Goal: Task Accomplishment & Management: Manage account settings

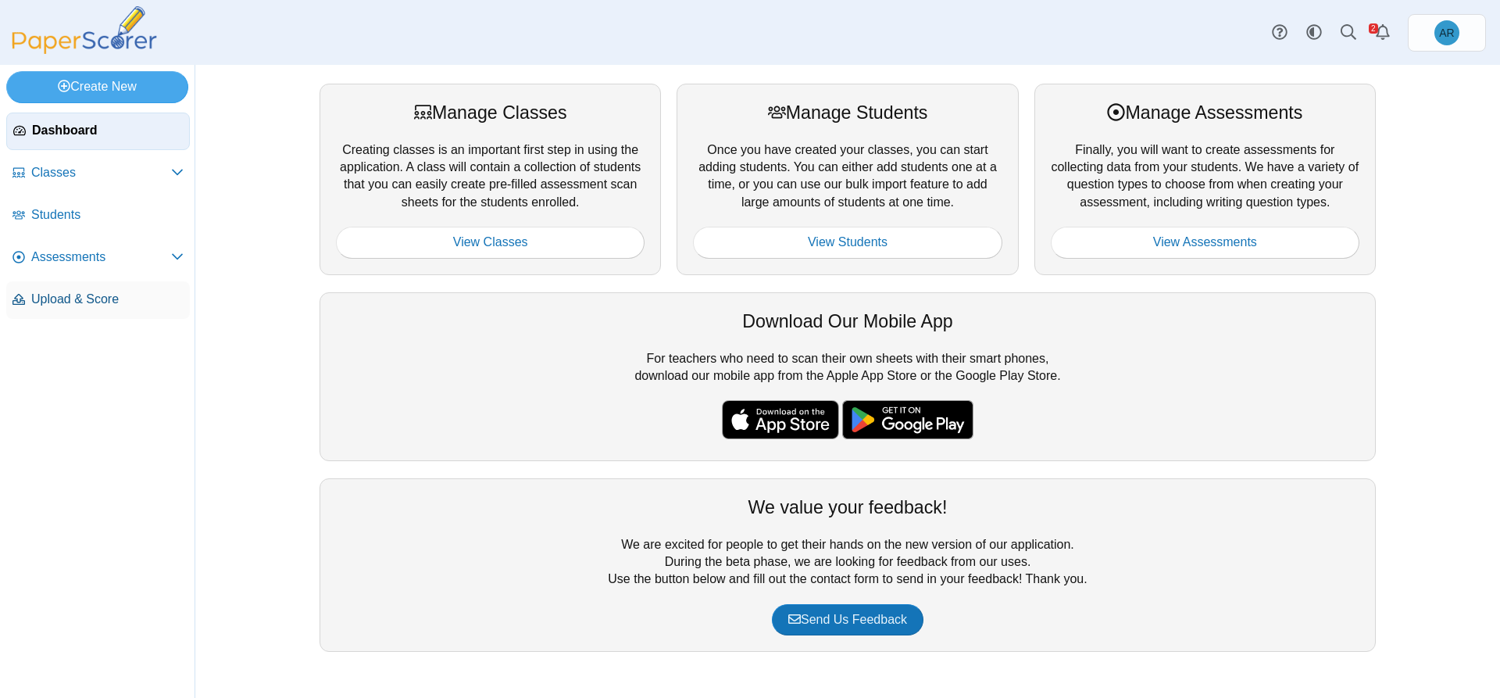
click at [66, 293] on span "Upload & Score" at bounding box center [107, 299] width 152 height 17
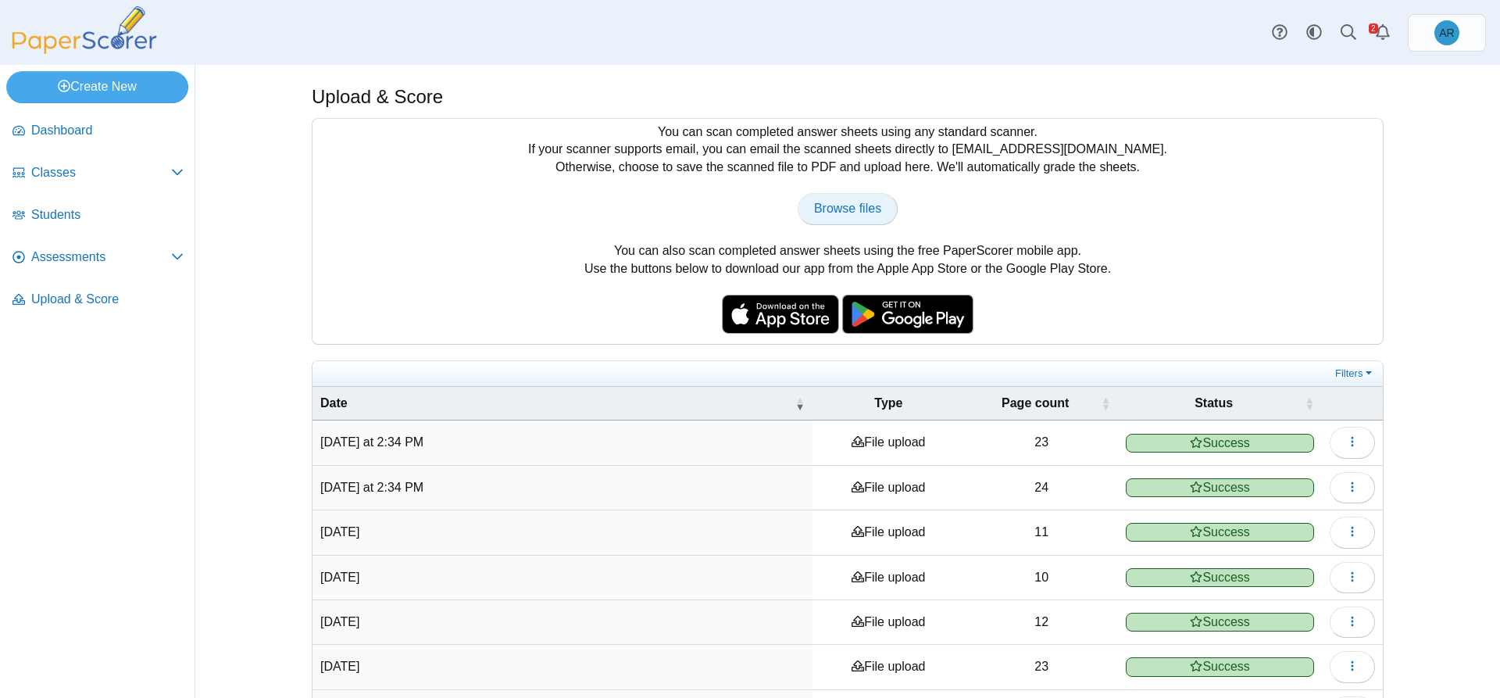
click at [824, 202] on span "Browse files" at bounding box center [847, 208] width 67 height 13
type input "**********"
click at [828, 215] on span "Browse files" at bounding box center [847, 208] width 67 height 13
type input "**********"
click at [89, 251] on span "Assessments" at bounding box center [101, 256] width 140 height 17
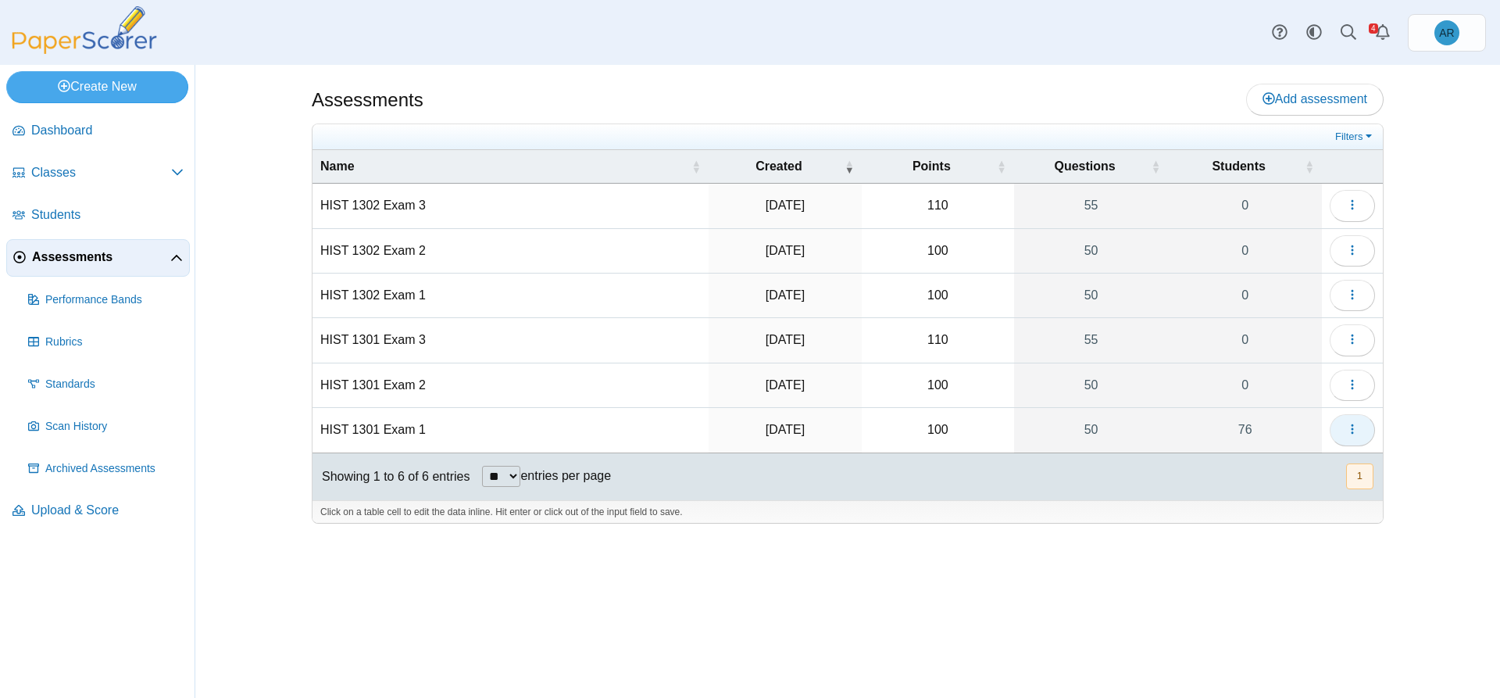
click at [1362, 431] on button "button" at bounding box center [1352, 429] width 45 height 31
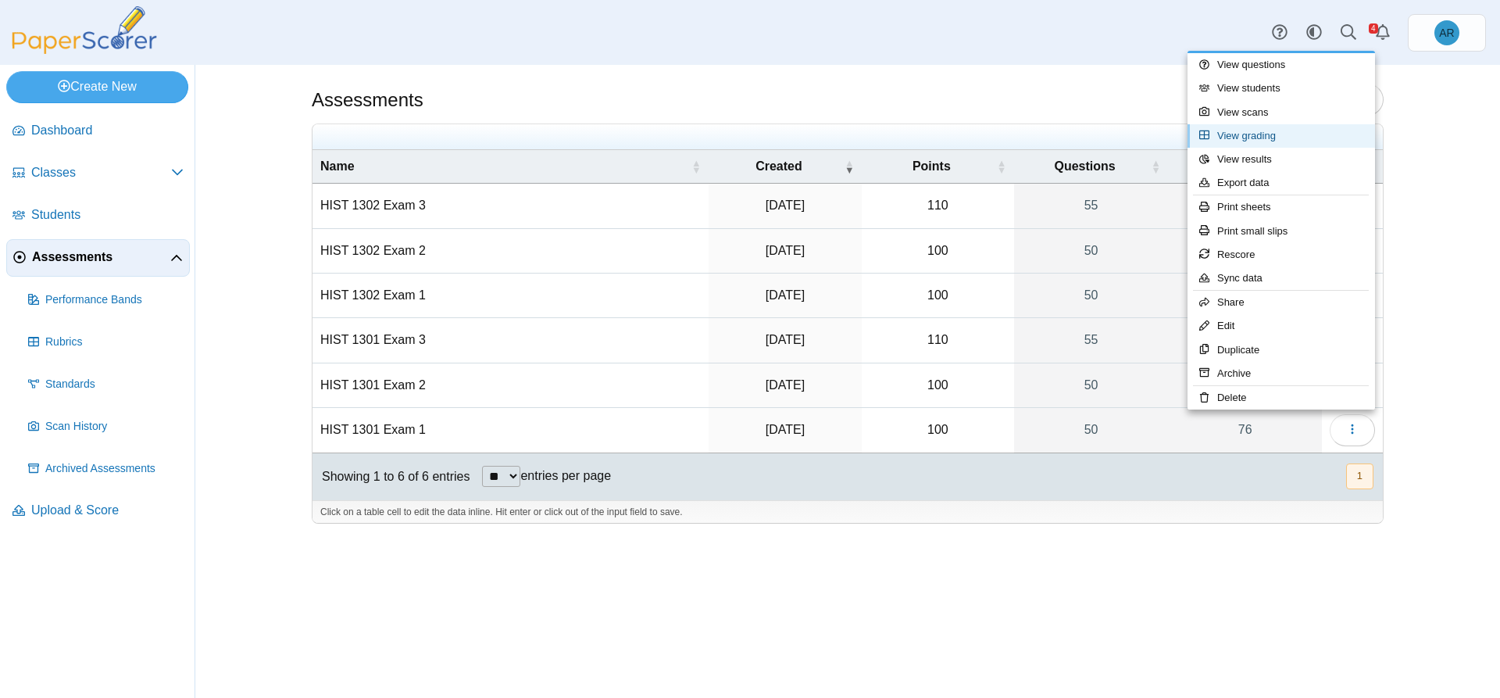
click at [1271, 141] on link "View grading" at bounding box center [1282, 135] width 188 height 23
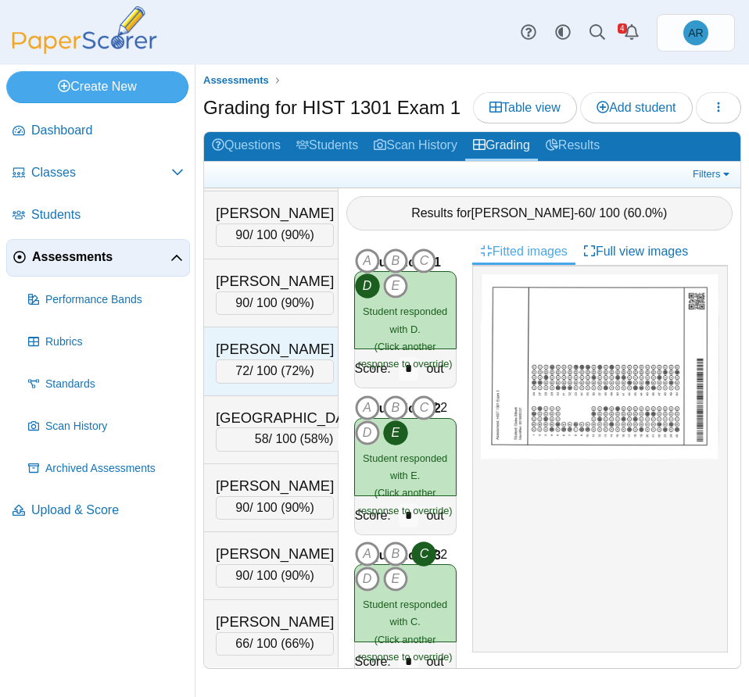
scroll to position [6382, 0]
click at [79, 218] on span "Students" at bounding box center [107, 214] width 152 height 17
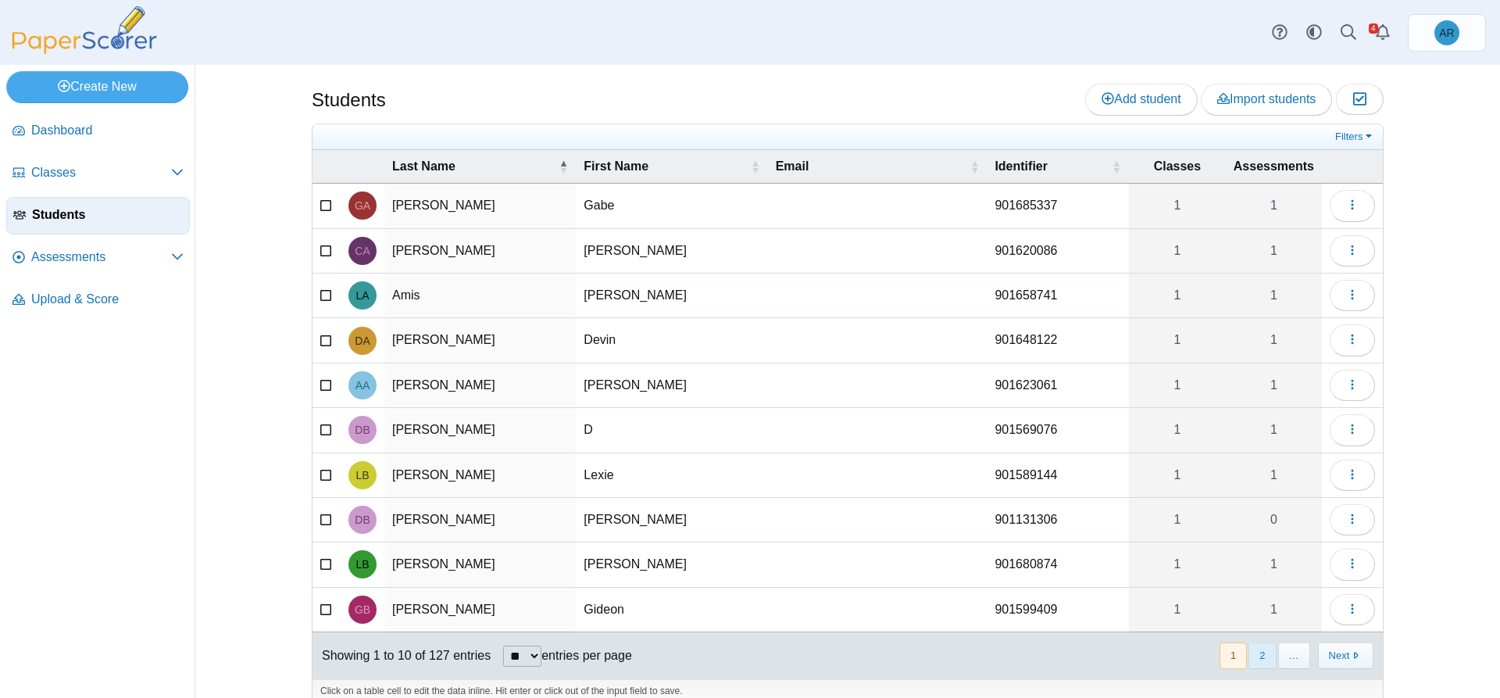
click at [748, 655] on button "2" at bounding box center [1262, 655] width 27 height 26
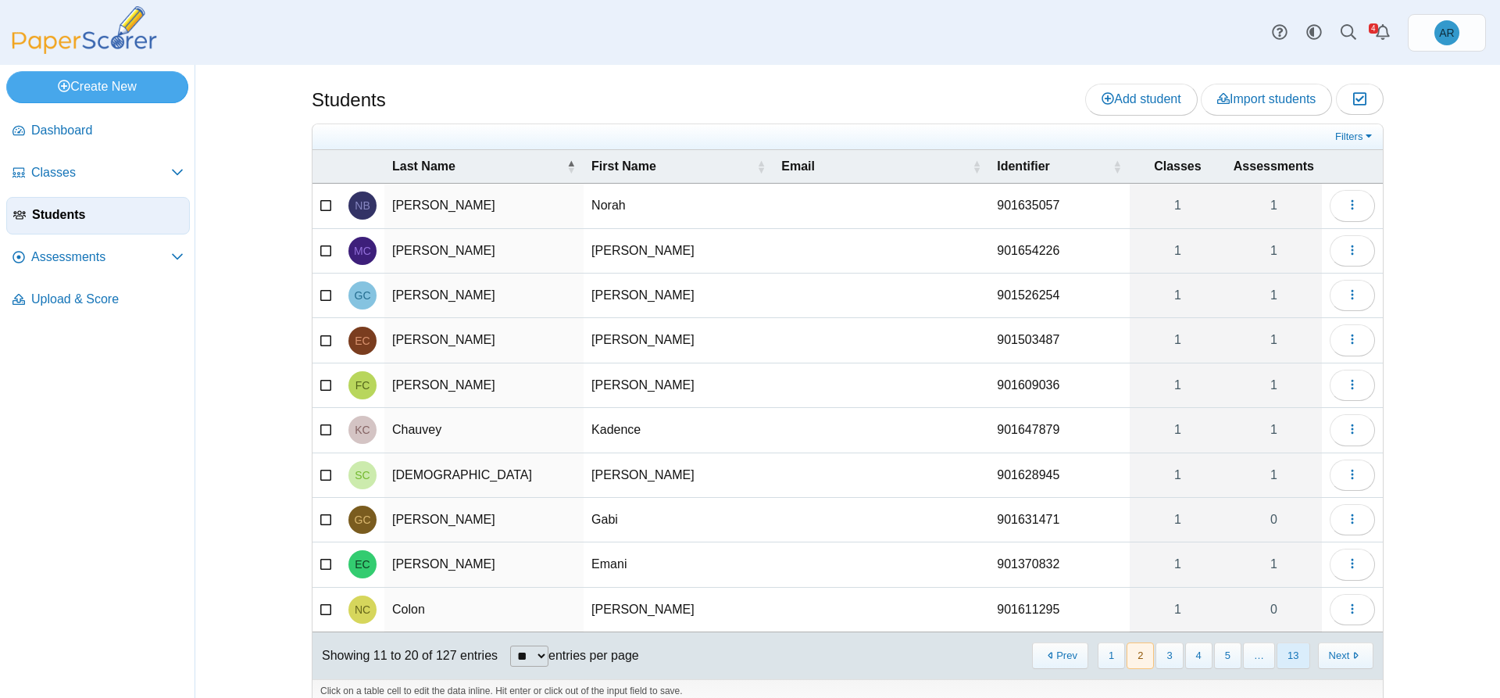
click at [748, 661] on button "13" at bounding box center [1293, 655] width 33 height 26
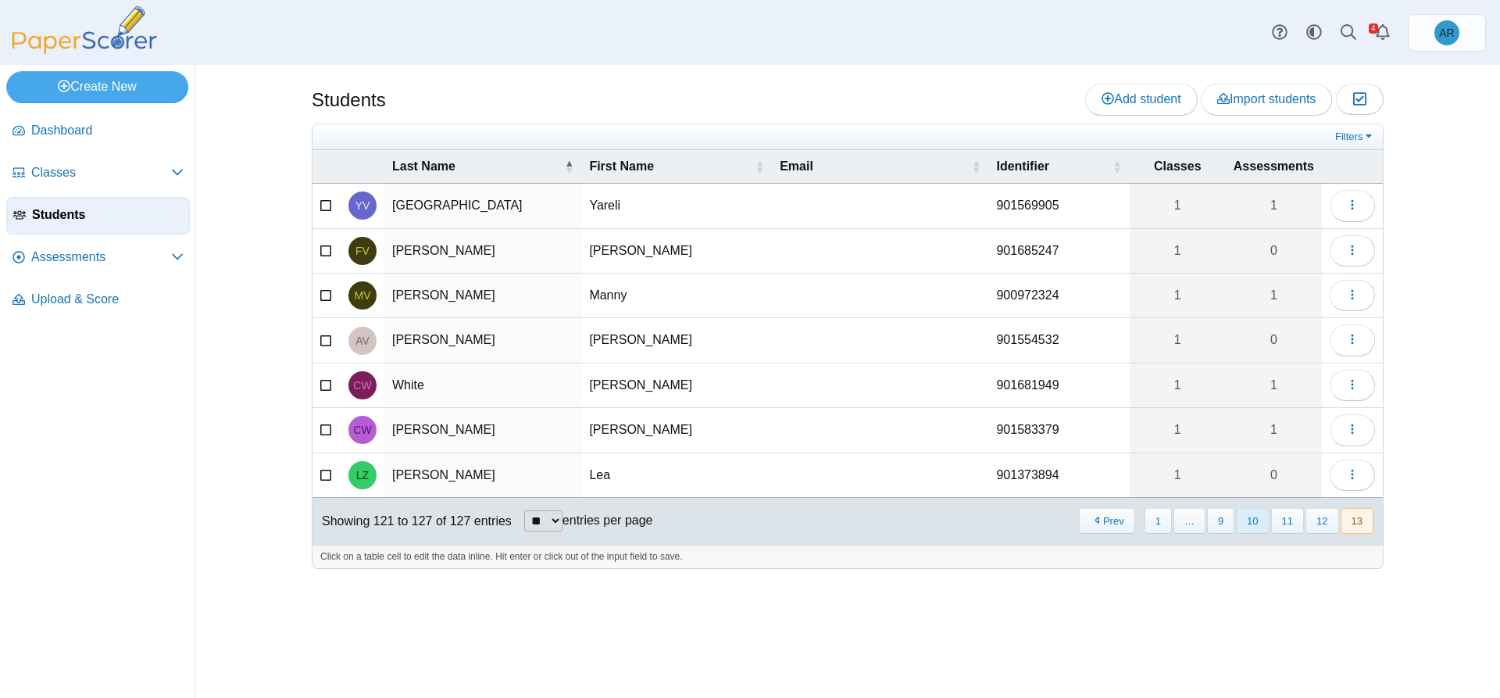
click at [748, 517] on button "10" at bounding box center [1252, 521] width 33 height 26
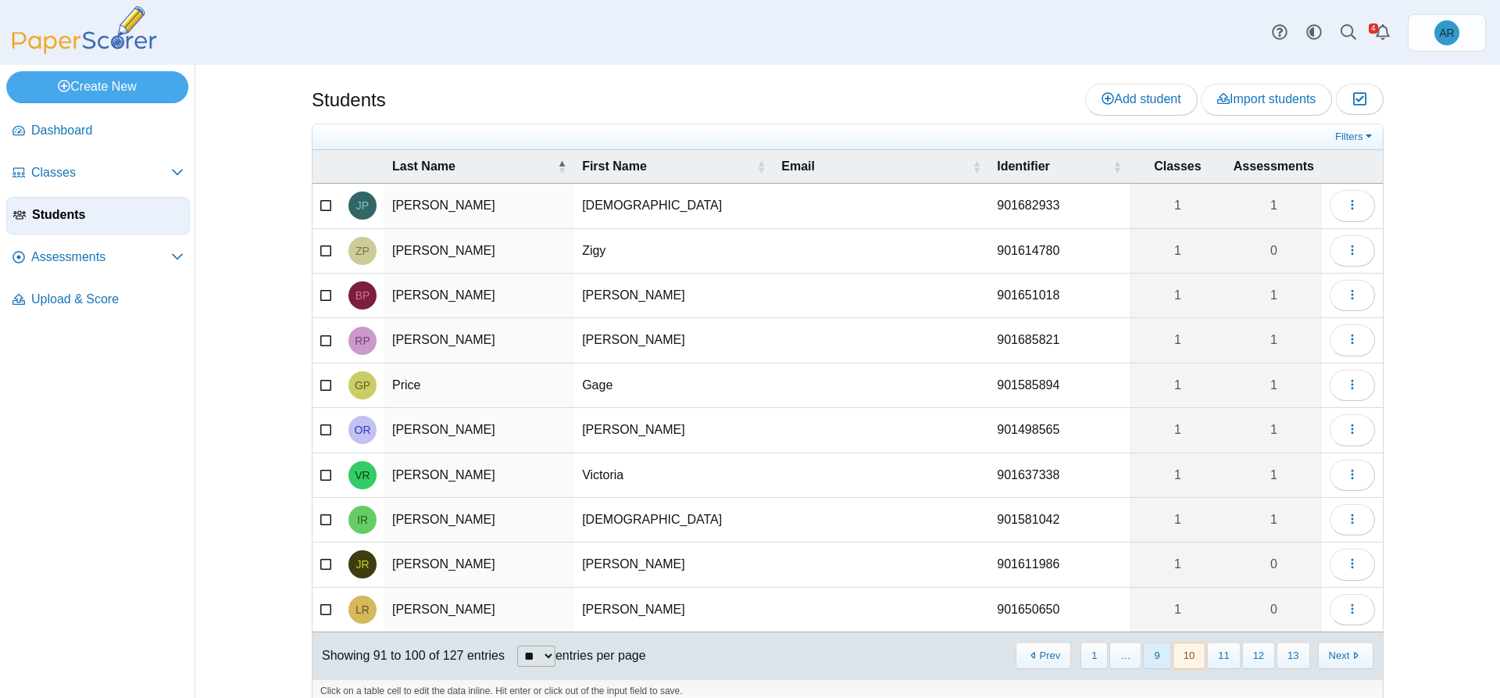
click at [748, 656] on button "9" at bounding box center [1156, 655] width 27 height 26
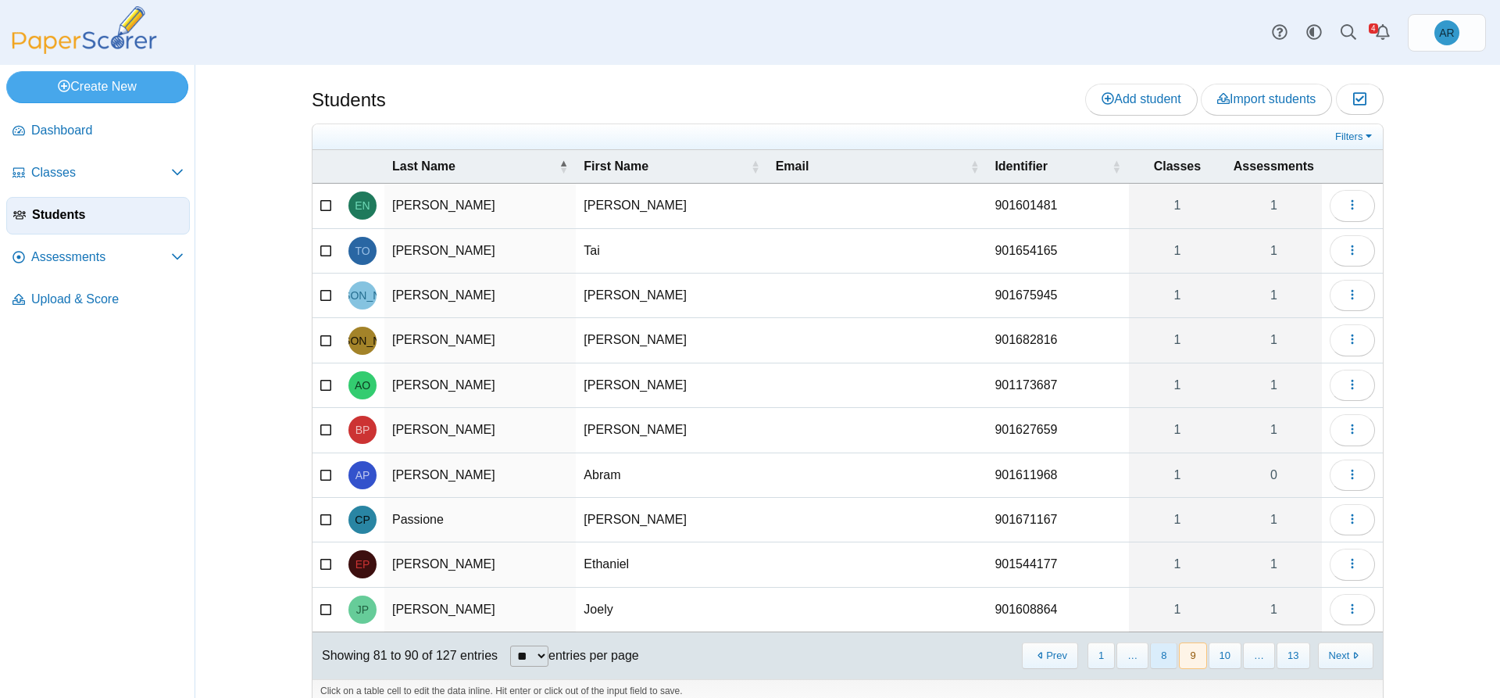
click at [748, 657] on button "8" at bounding box center [1163, 655] width 27 height 26
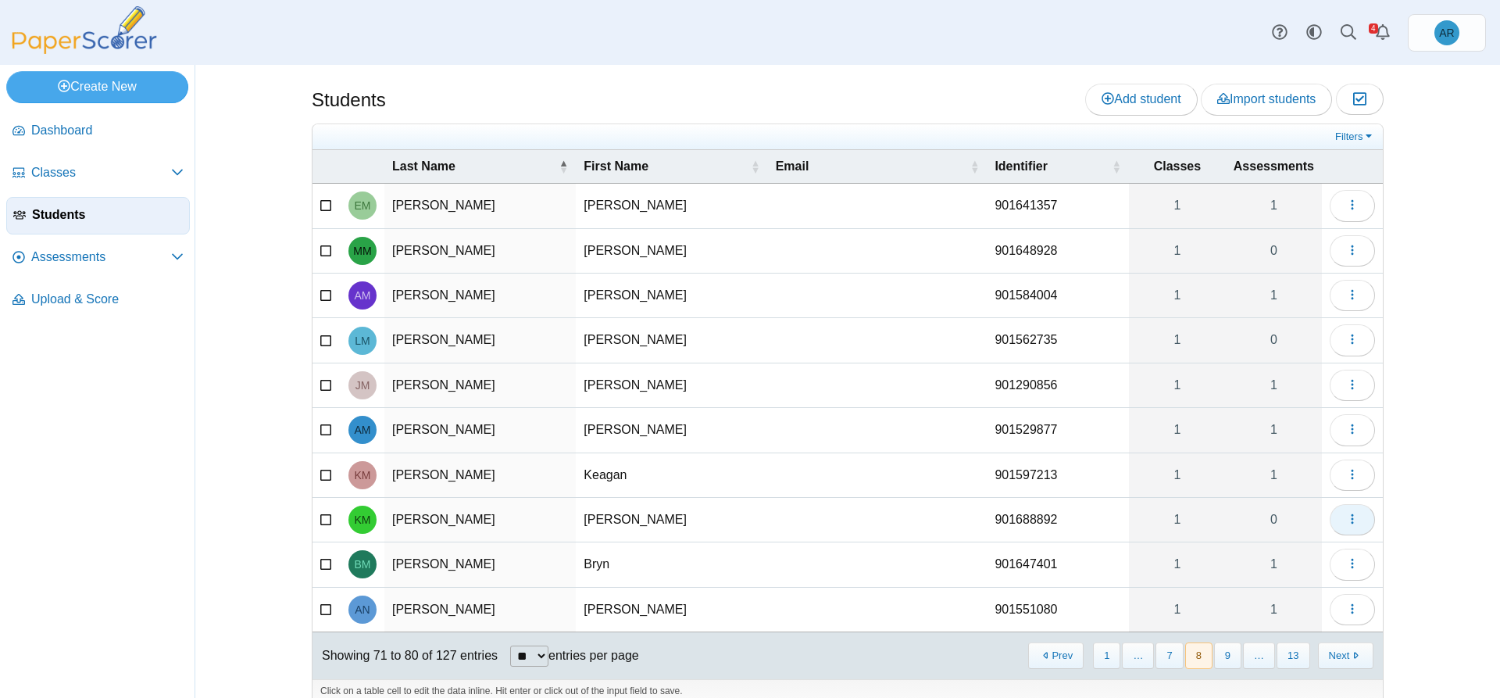
click at [748, 517] on button "button" at bounding box center [1352, 519] width 45 height 31
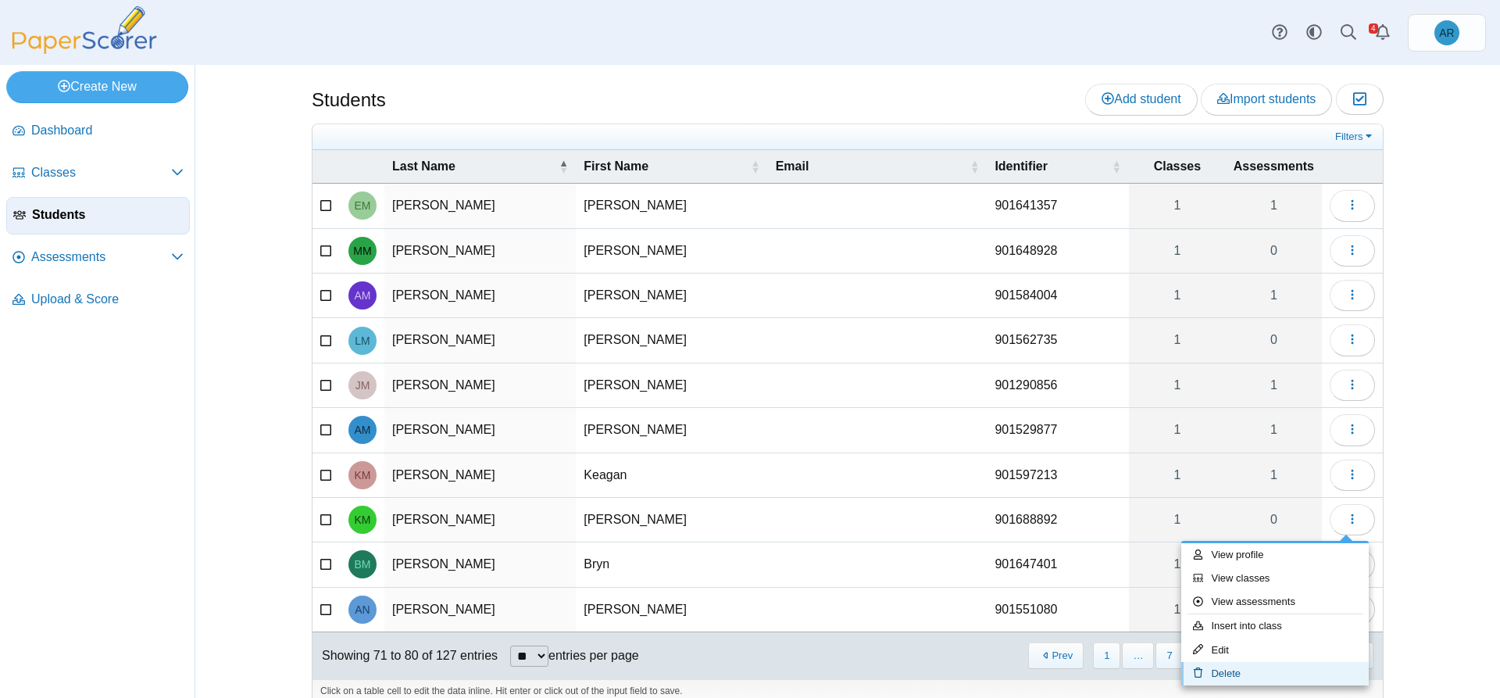
click at [748, 667] on link "Delete" at bounding box center [1275, 673] width 188 height 23
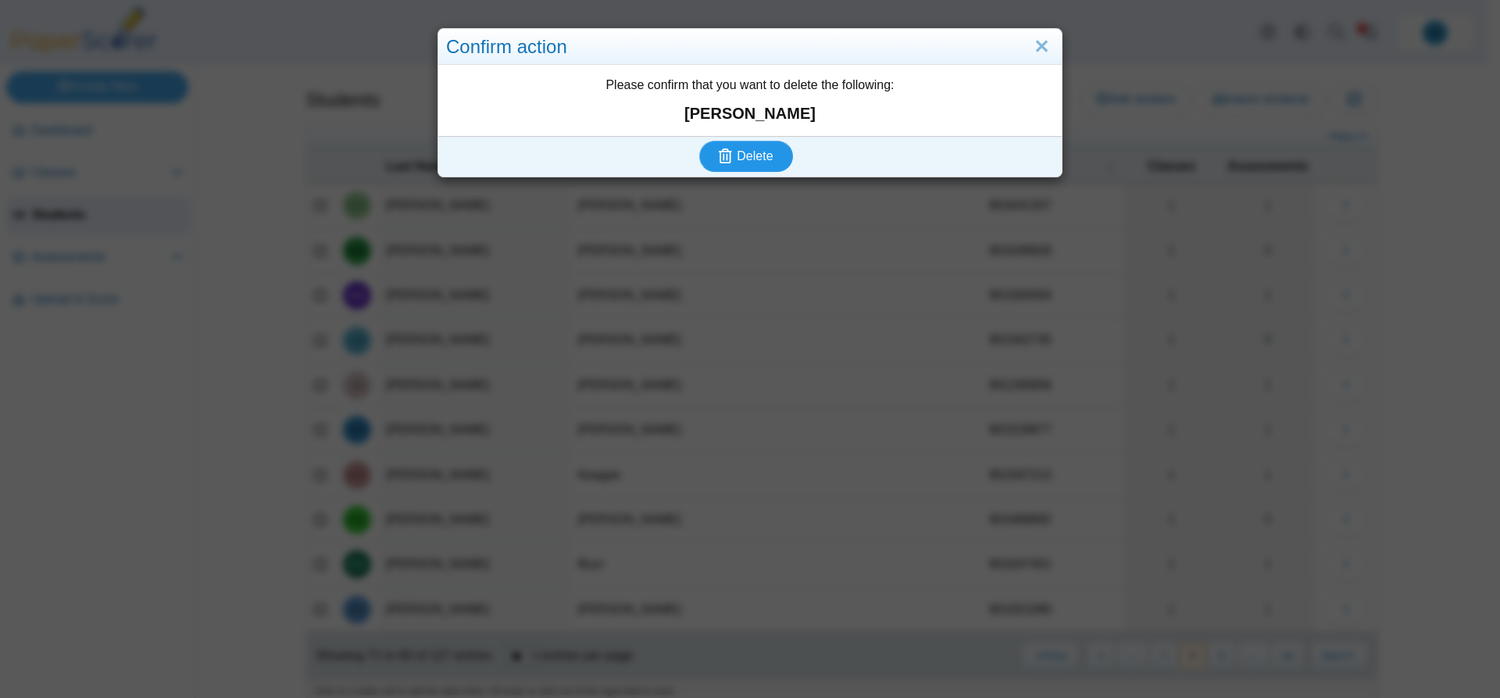
click at [748, 161] on span "Delete" at bounding box center [755, 155] width 36 height 13
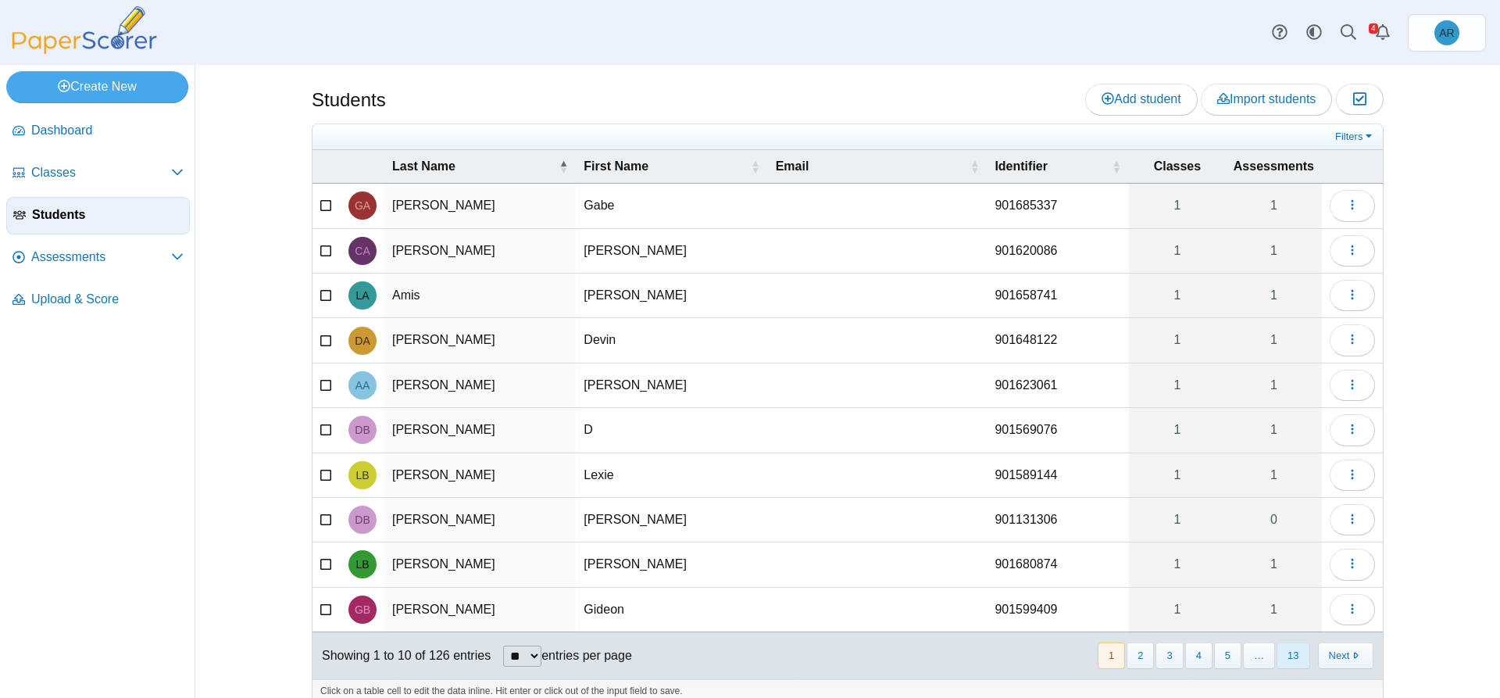
click at [1283, 659] on button "13" at bounding box center [1293, 655] width 33 height 26
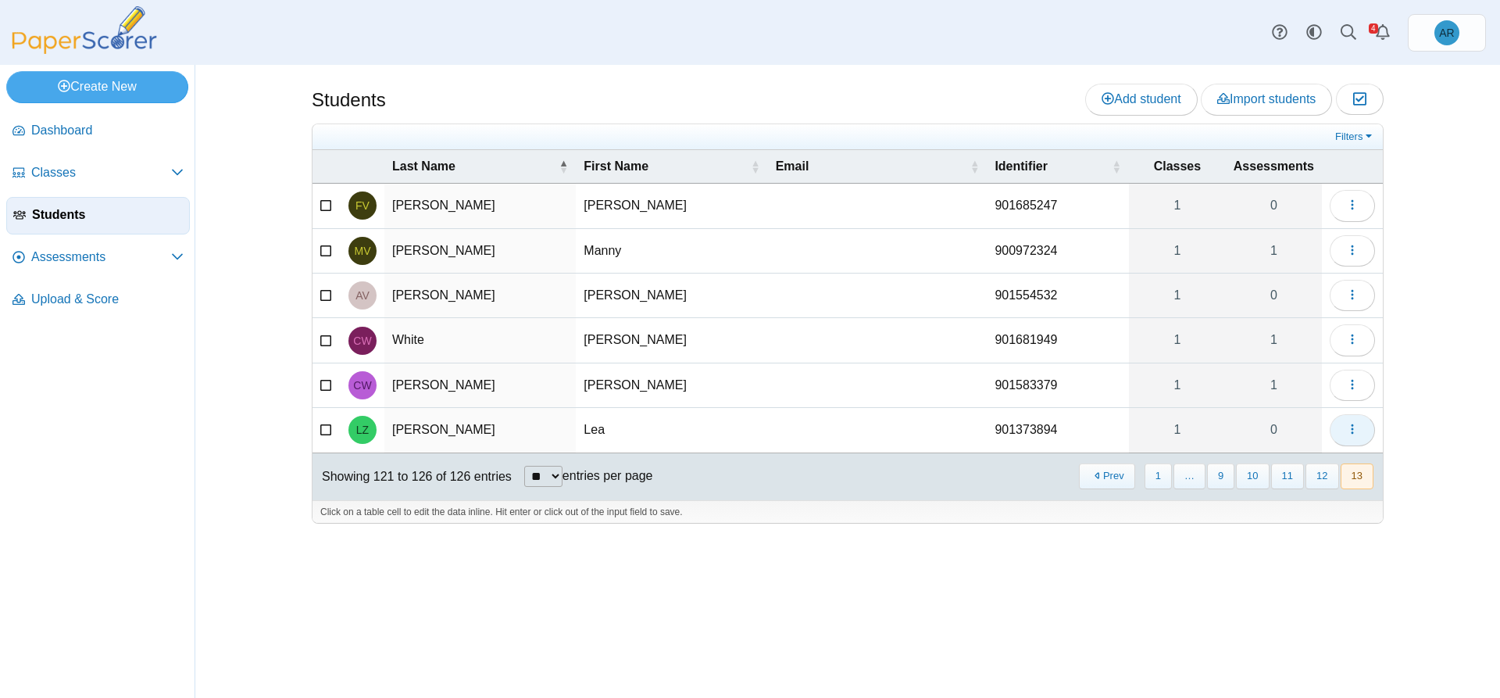
click at [1347, 430] on icon "button" at bounding box center [1352, 429] width 13 height 13
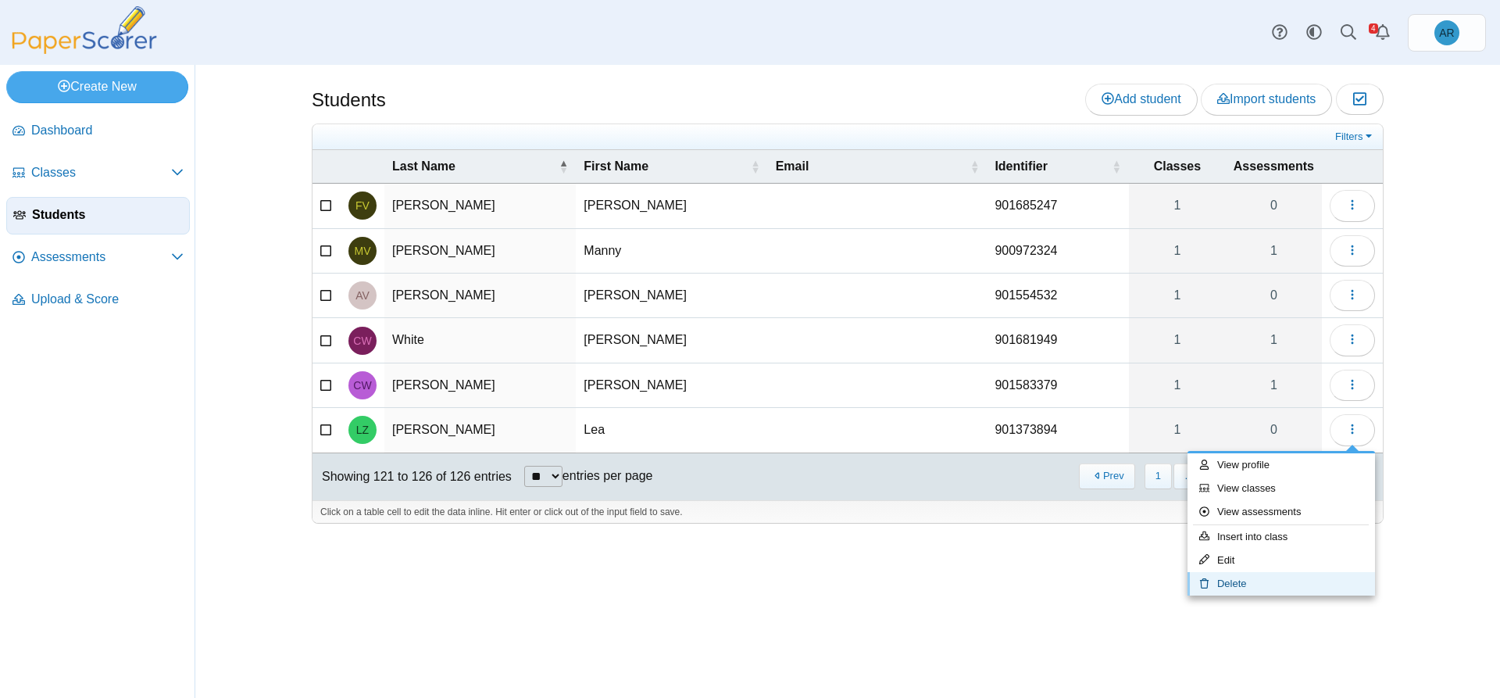
click at [1236, 583] on link "Delete" at bounding box center [1282, 583] width 188 height 23
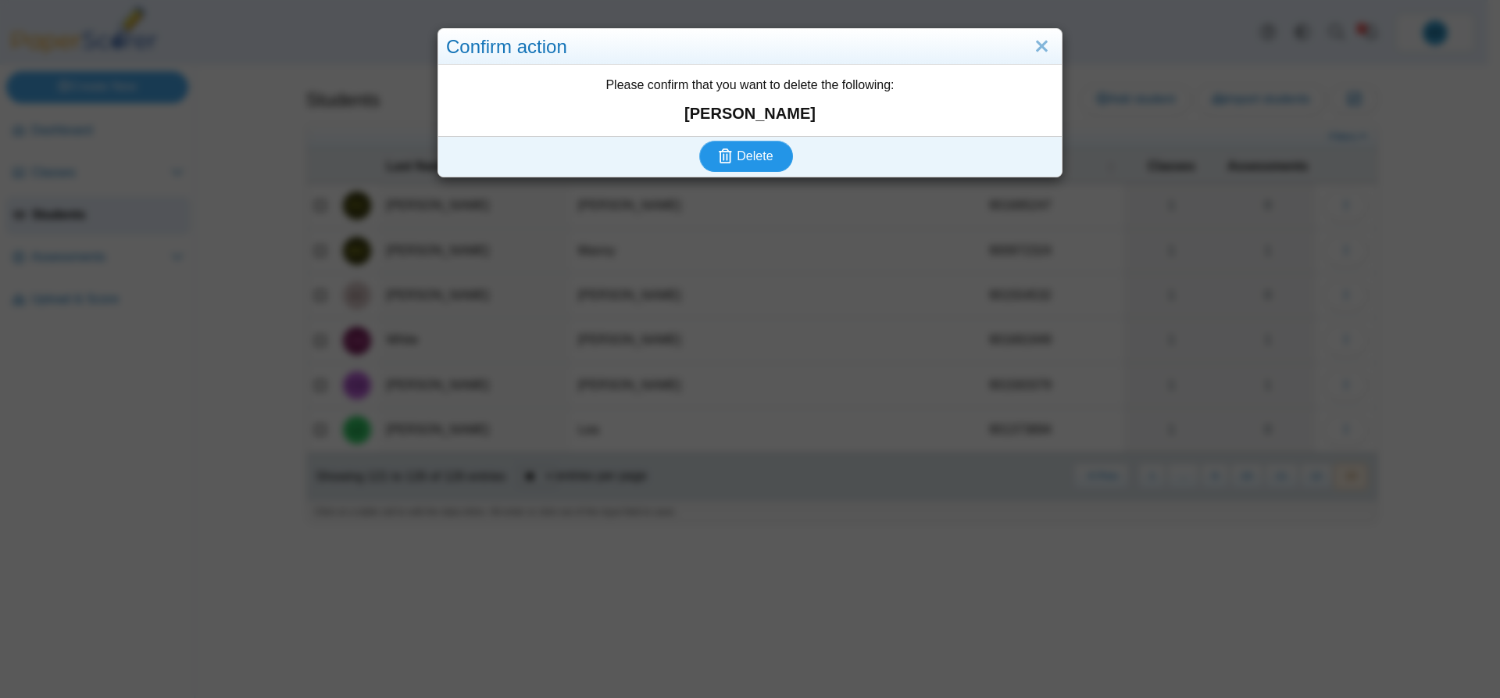
click at [737, 159] on span "Delete" at bounding box center [755, 155] width 36 height 13
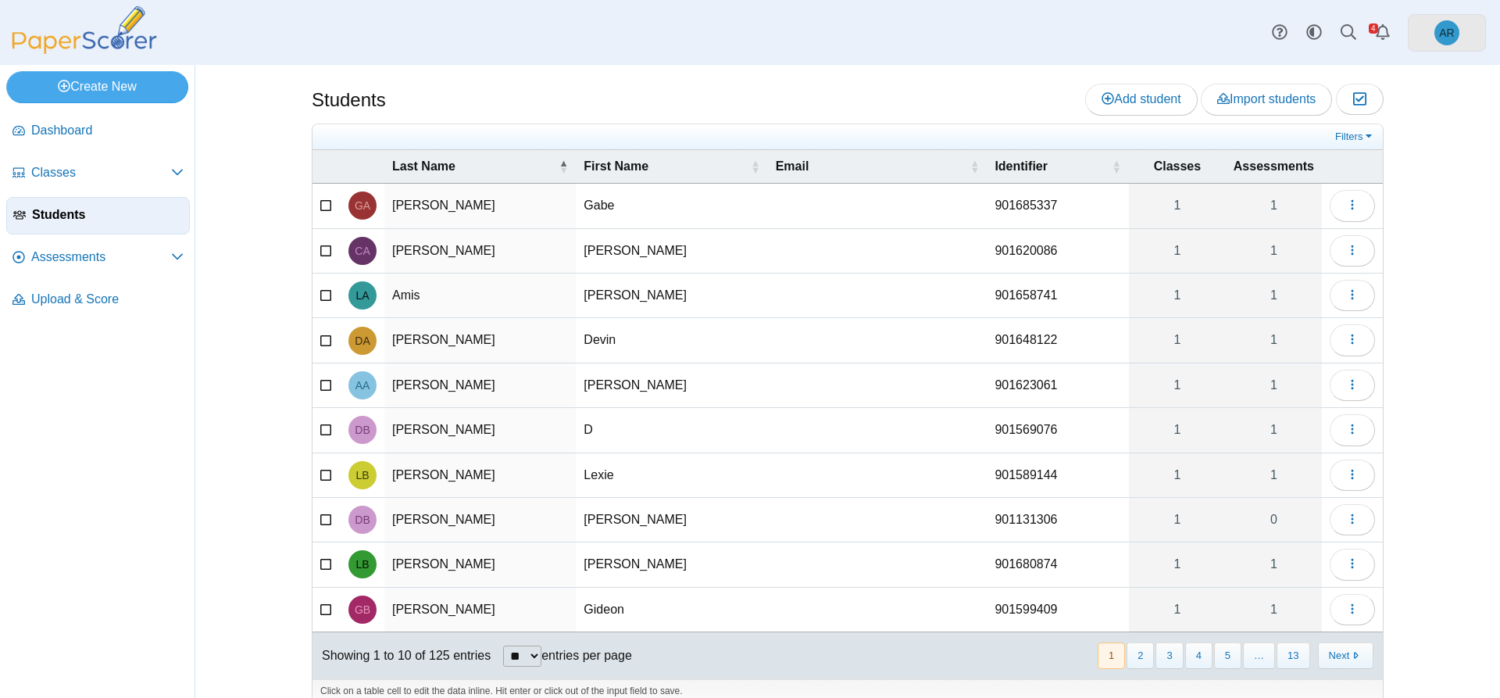
click at [1442, 42] on span "AR" at bounding box center [1447, 32] width 25 height 25
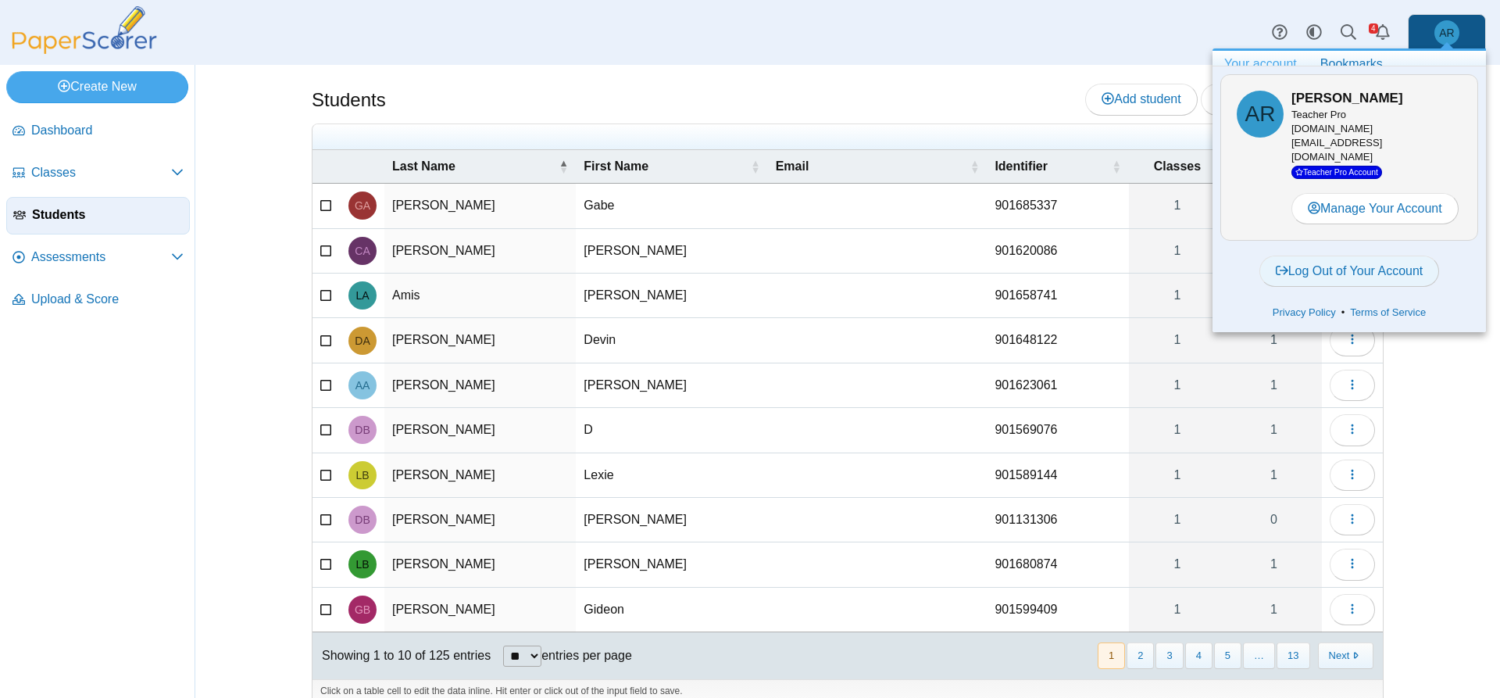
click at [1383, 263] on link "Log Out of Your Account" at bounding box center [1350, 271] width 181 height 31
